Goal: Task Accomplishment & Management: Manage account settings

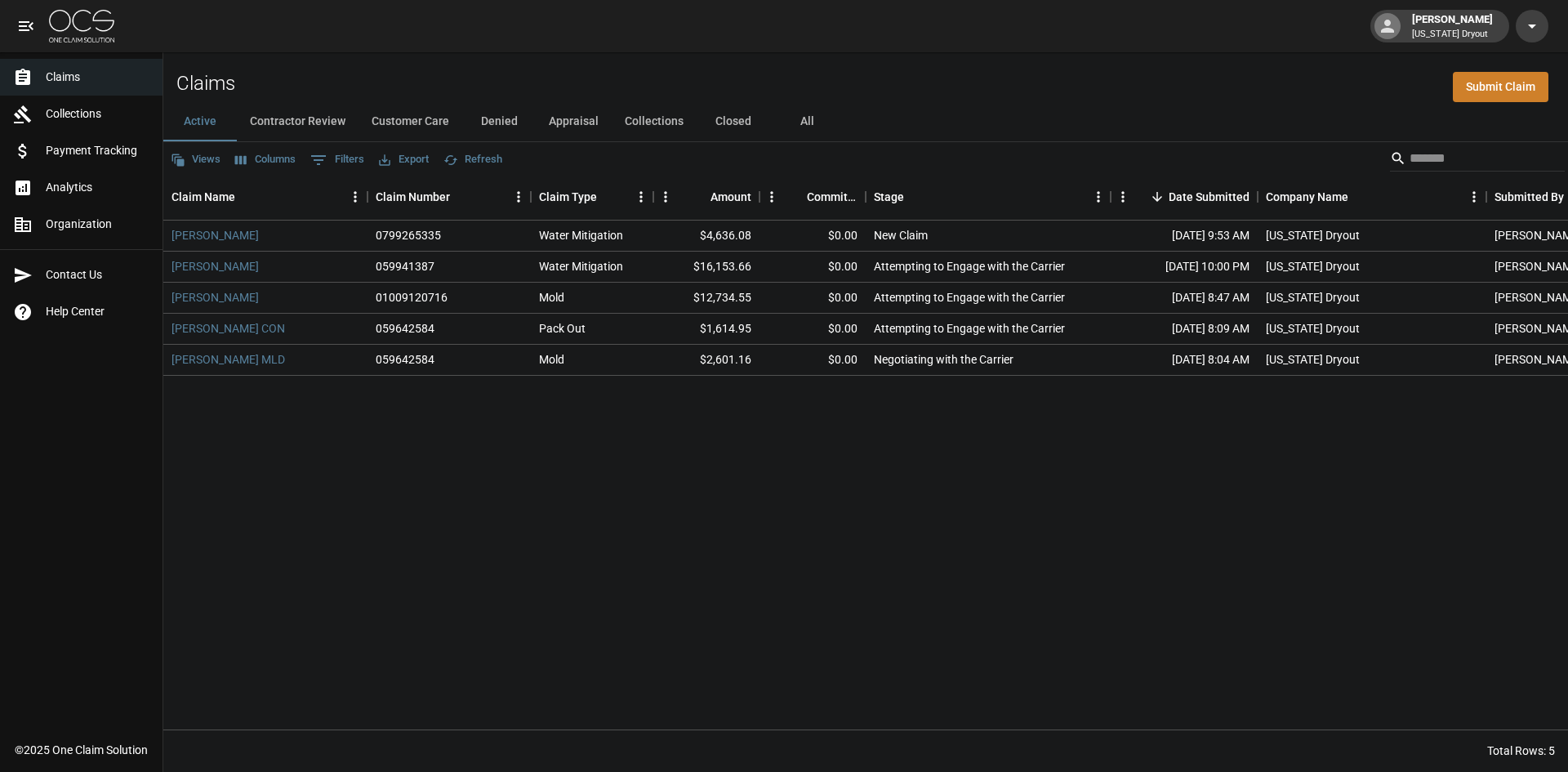
click at [74, 36] on img at bounding box center [81, 25] width 66 height 32
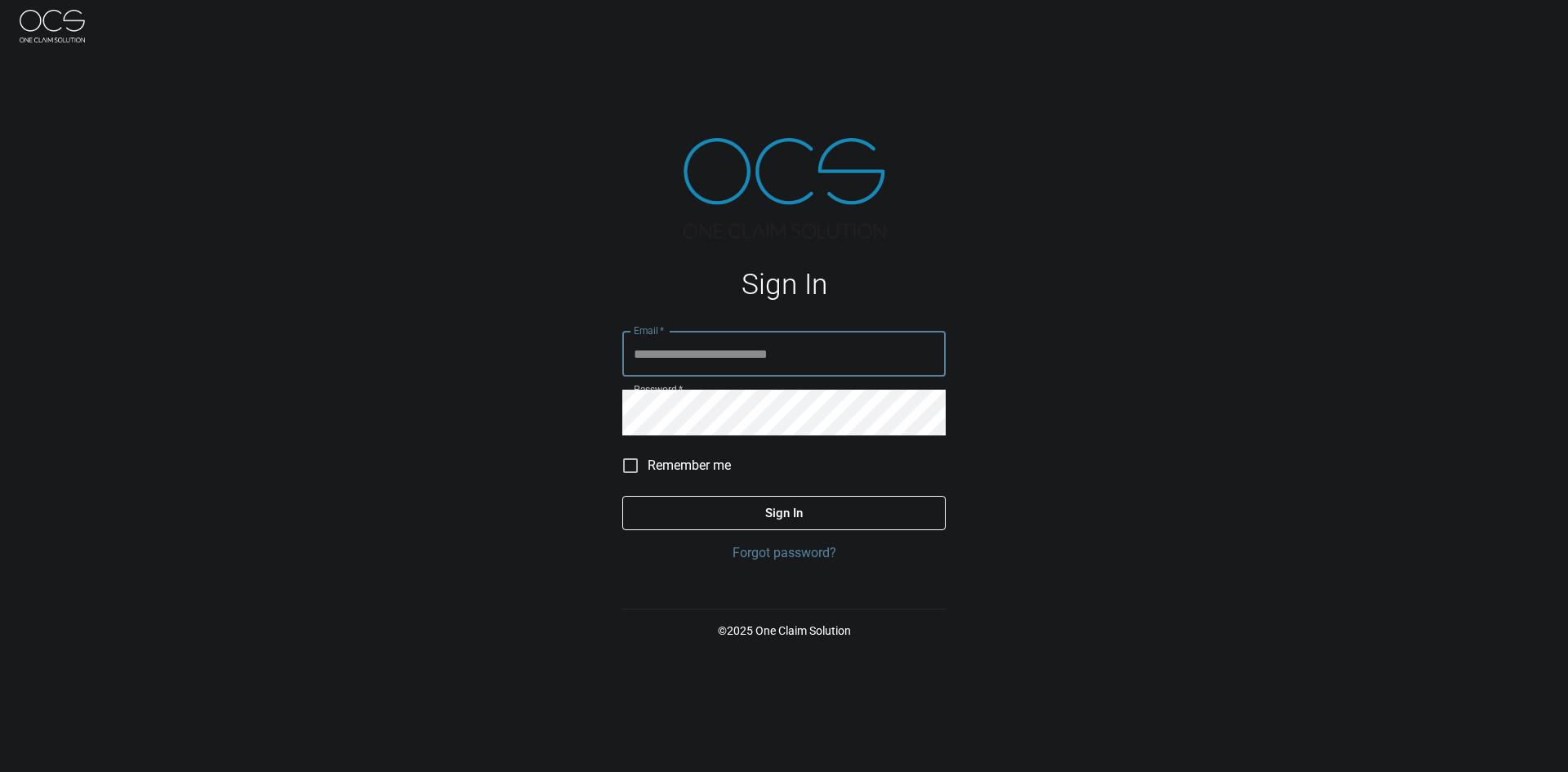
type input "**********"
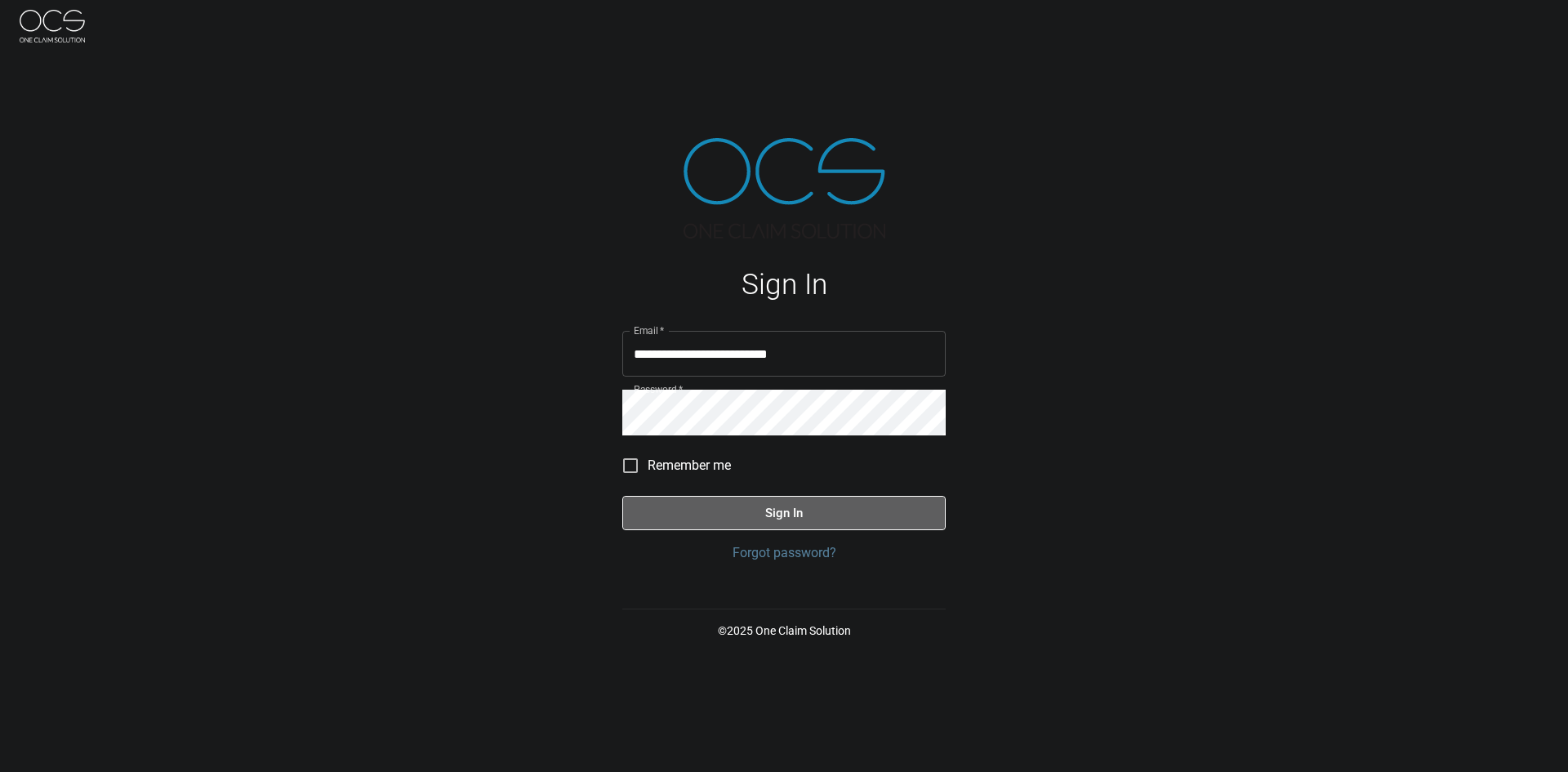
click at [701, 510] on button "Sign In" at bounding box center [783, 513] width 323 height 34
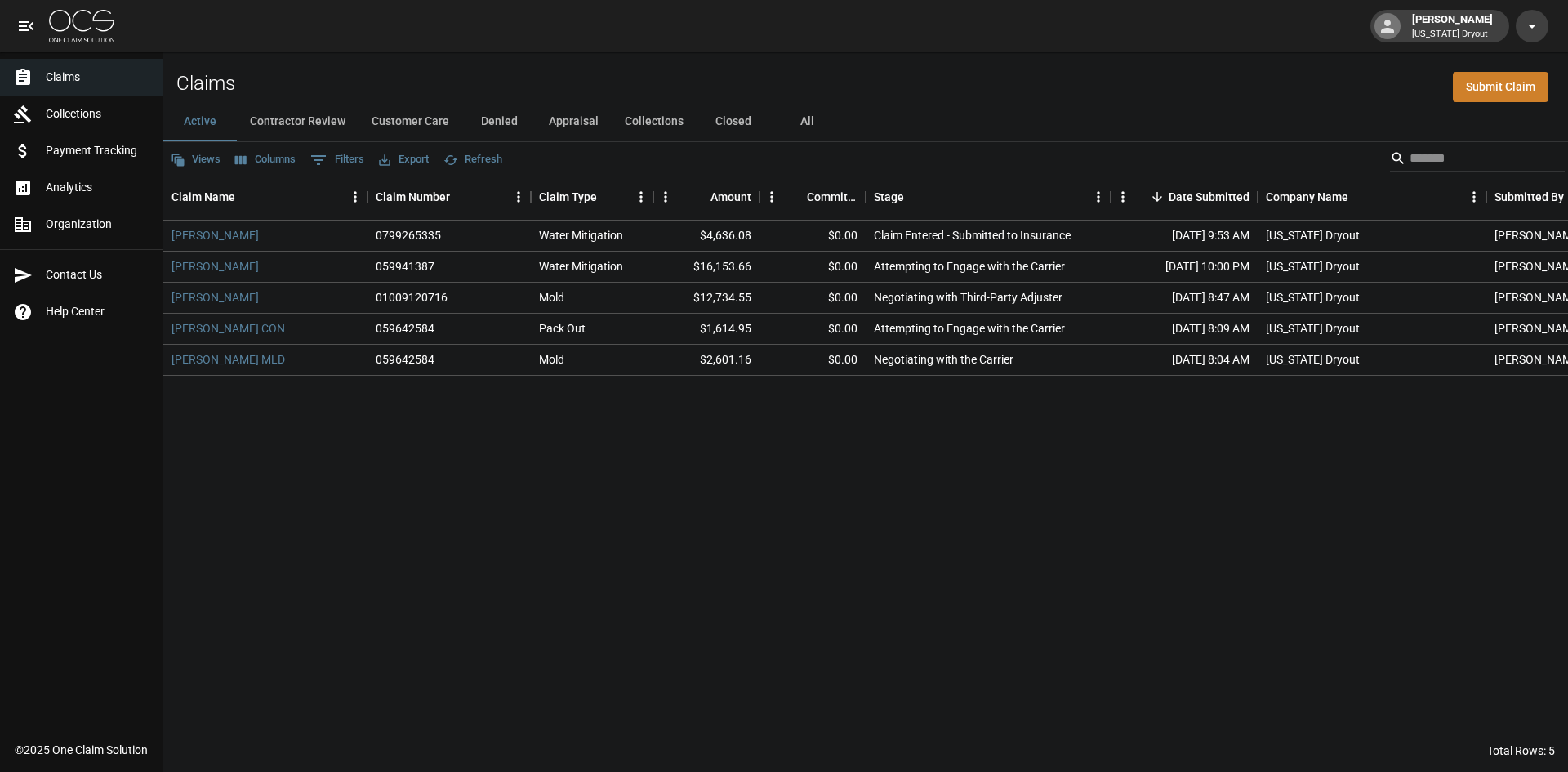
click at [1084, 551] on div "[PERSON_NAME] 0799265335 Water Mitigation $4,636.08 $0.00 Claim Entered - Submi…" at bounding box center [926, 475] width 1527 height 509
